Goal: Complete application form: Complete application form

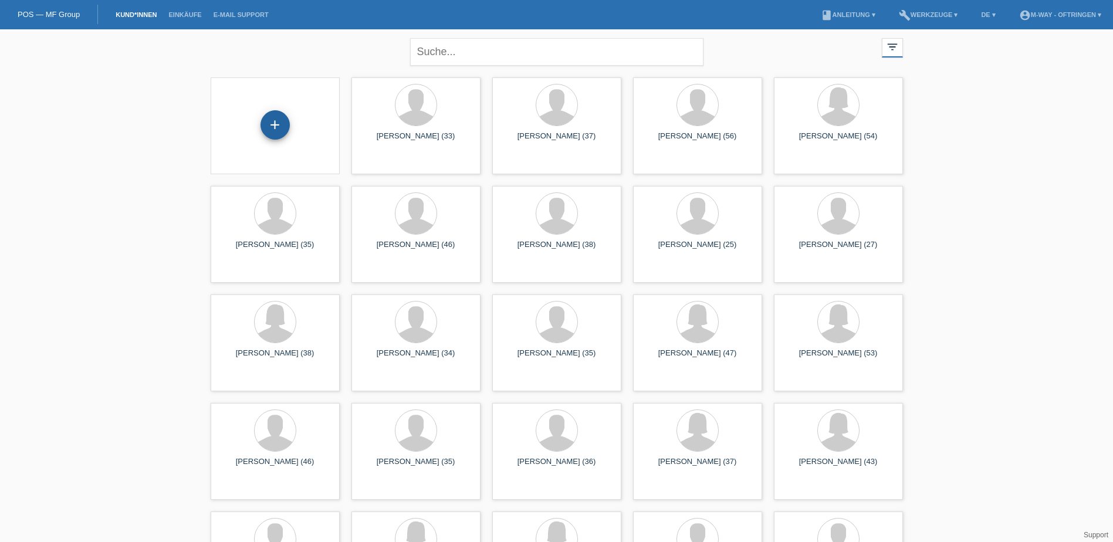
click at [269, 125] on div "+" at bounding box center [274, 124] width 29 height 29
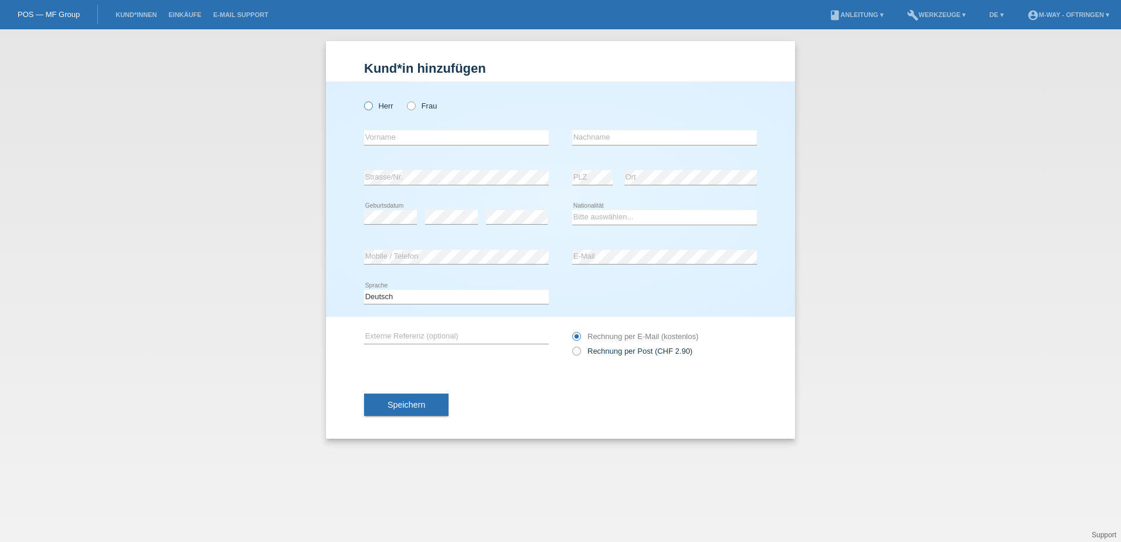
click at [362, 100] on icon at bounding box center [362, 100] width 0 height 0
click at [369, 104] on input "Herr" at bounding box center [368, 105] width 8 height 8
radio input "true"
click at [396, 135] on input "text" at bounding box center [456, 137] width 185 height 15
type input "[PERSON_NAME]"
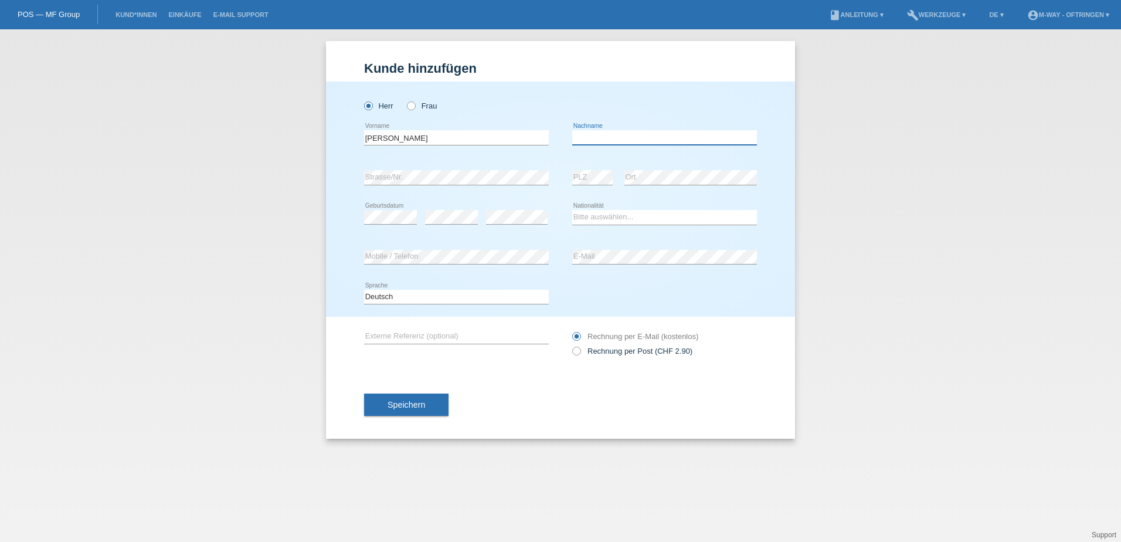
click at [641, 142] on input "text" at bounding box center [664, 137] width 185 height 15
type input "Löpfe"
click at [590, 221] on select "Bitte auswählen... Schweiz Deutschland Liechtenstein Österreich ------------ Af…" at bounding box center [664, 217] width 185 height 14
select select "CH"
click at [572, 210] on select "Bitte auswählen... Schweiz Deutschland Liechtenstein Österreich ------------ Af…" at bounding box center [664, 217] width 185 height 14
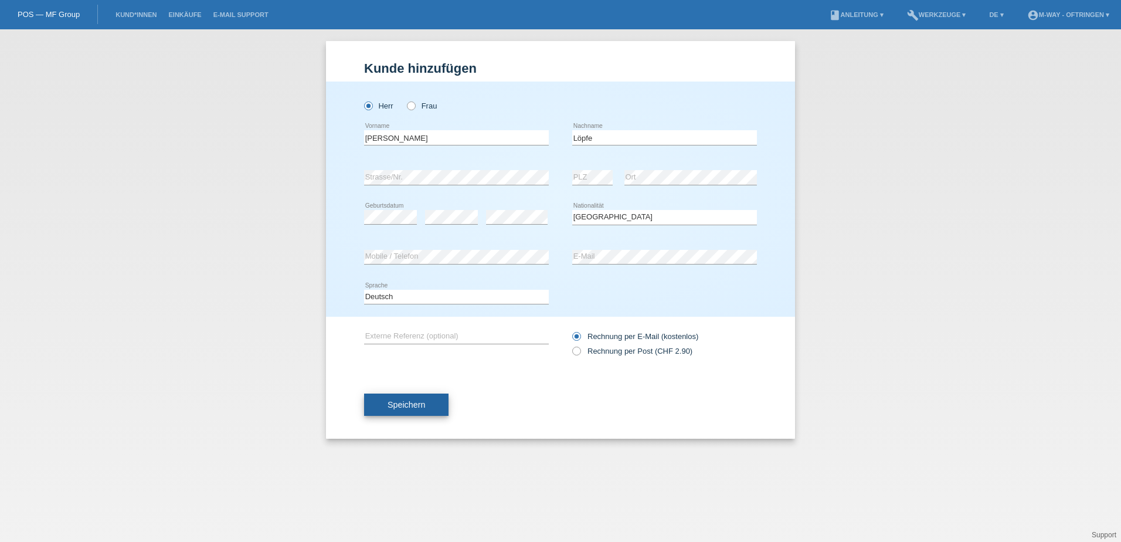
click at [409, 405] on span "Speichern" at bounding box center [407, 404] width 38 height 9
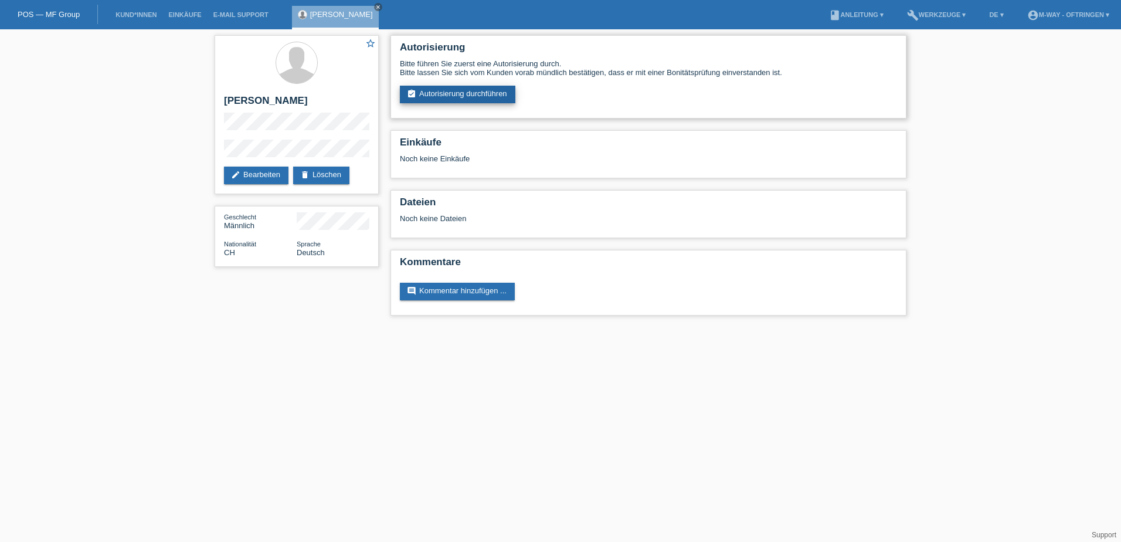
click at [479, 93] on link "assignment_turned_in Autorisierung durchführen" at bounding box center [458, 95] width 116 height 18
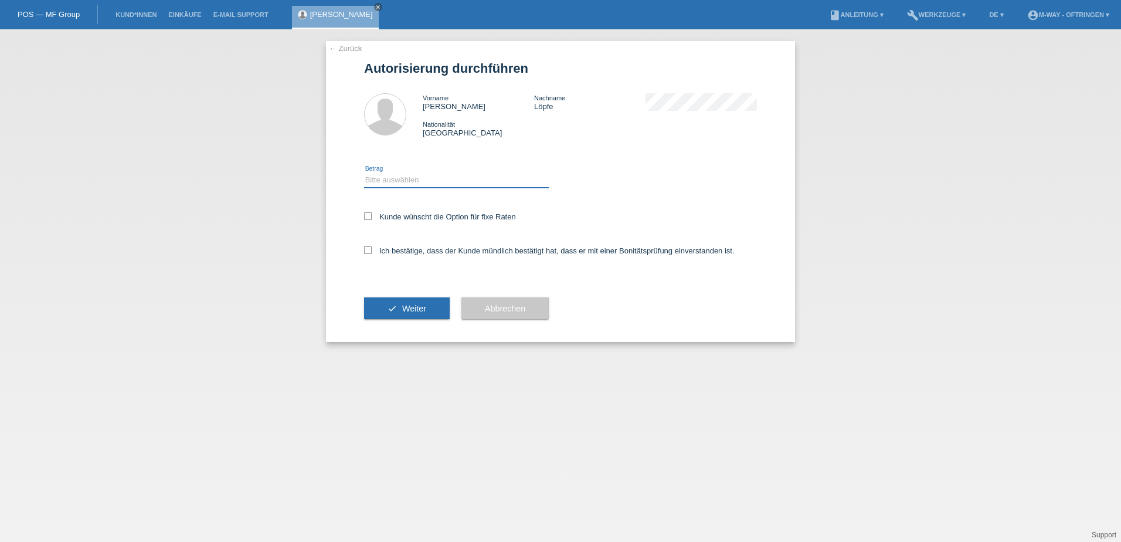
click at [394, 179] on select "Bitte auswählen CHF 1.00 - CHF 499.00 CHF 500.00 - CHF 1'999.00 CHF 2'000.00 - …" at bounding box center [456, 180] width 185 height 14
select select "3"
click at [364, 173] on select "Bitte auswählen CHF 1.00 - CHF 499.00 CHF 500.00 - CHF 1'999.00 CHF 2'000.00 - …" at bounding box center [456, 180] width 185 height 14
click at [365, 217] on icon at bounding box center [368, 216] width 8 height 8
click at [365, 217] on input "Kunde wünscht die Option für fixe Raten" at bounding box center [368, 216] width 8 height 8
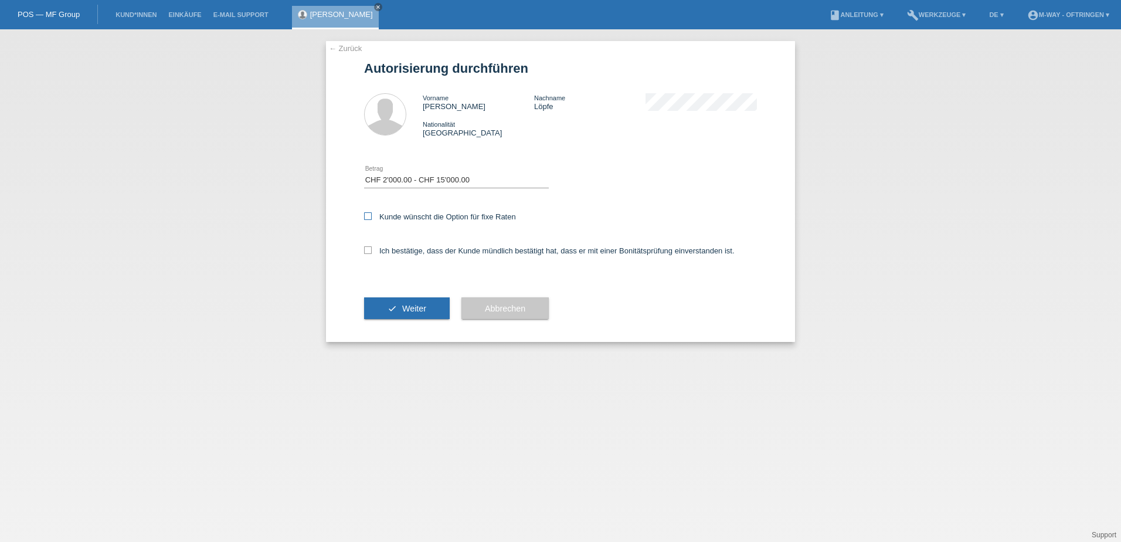
checkbox input "true"
click at [368, 249] on icon at bounding box center [368, 250] width 8 height 8
click at [368, 249] on input "Ich bestätige, dass der Kunde mündlich bestätigt hat, dass er mit einer Bonität…" at bounding box center [368, 250] width 8 height 8
checkbox input "true"
click at [379, 305] on button "check Weiter" at bounding box center [407, 308] width 86 height 22
